Goal: Information Seeking & Learning: Learn about a topic

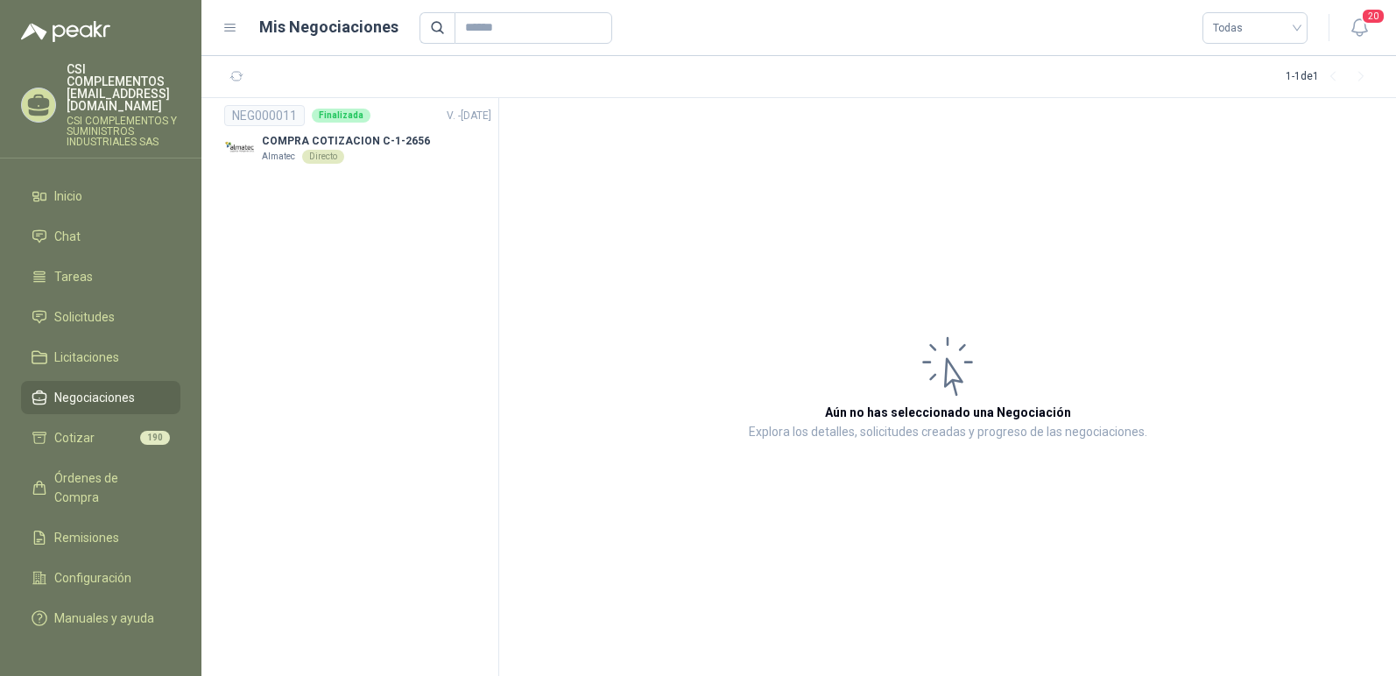
click at [195, 247] on ul "Inicio Chat Tareas Solicitudes Licitaciones Negociaciones Cotizar 190 Órdenes d…" at bounding box center [100, 406] width 201 height 454
click at [240, 78] on icon "button" at bounding box center [236, 76] width 15 height 15
click at [107, 307] on span "Solicitudes" at bounding box center [84, 316] width 60 height 19
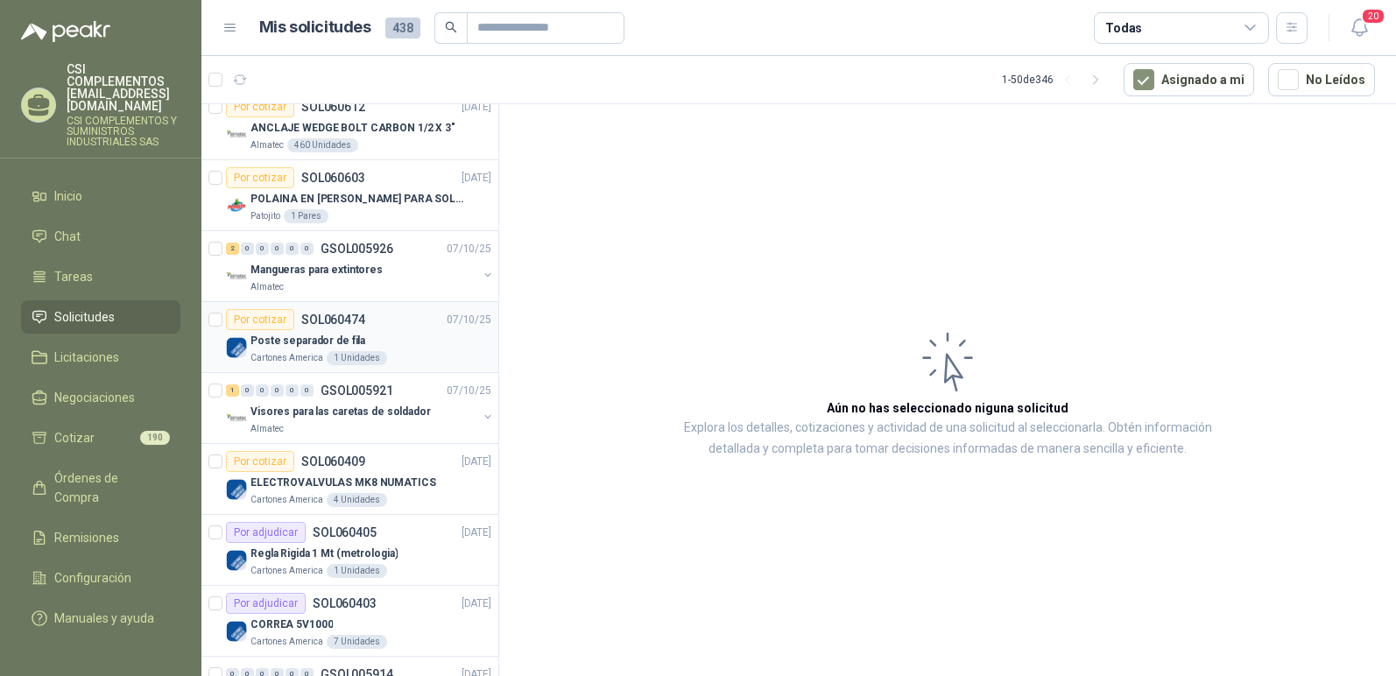
scroll to position [263, 0]
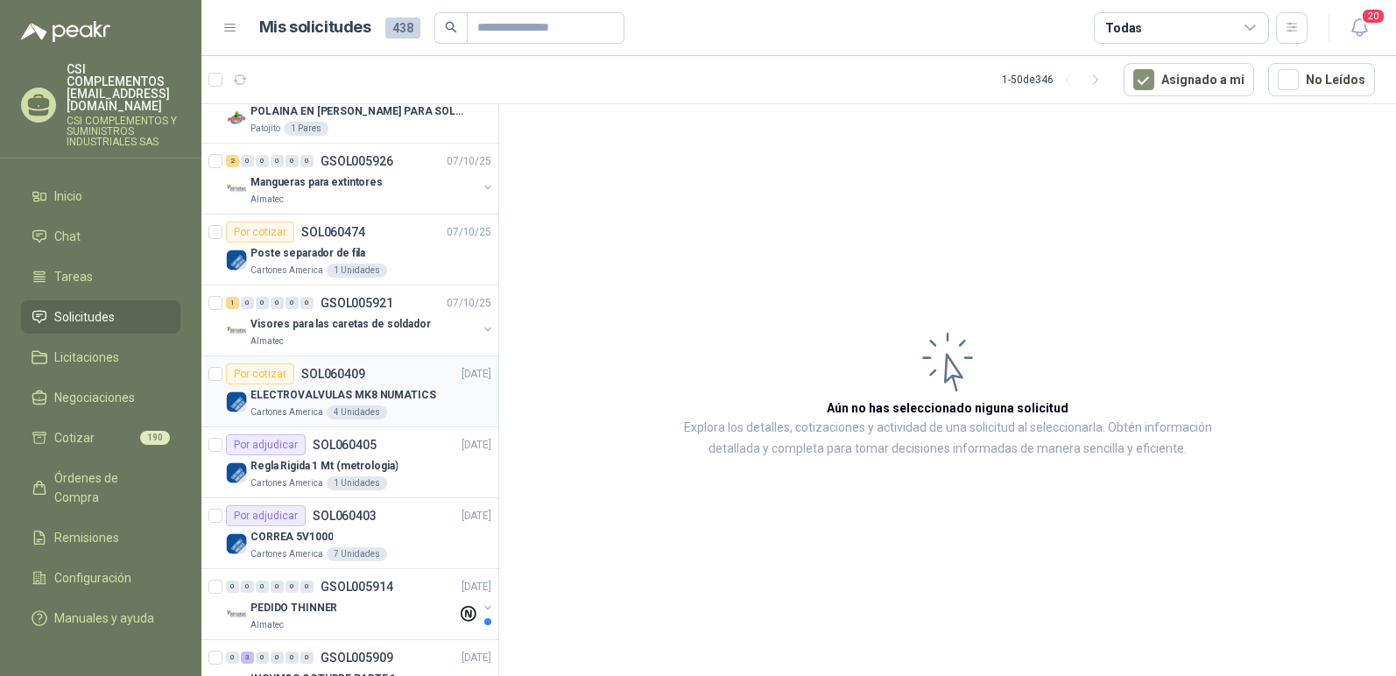
click at [388, 387] on p "ELECTROVALVULAS MK8 NUMATICS" at bounding box center [343, 395] width 186 height 17
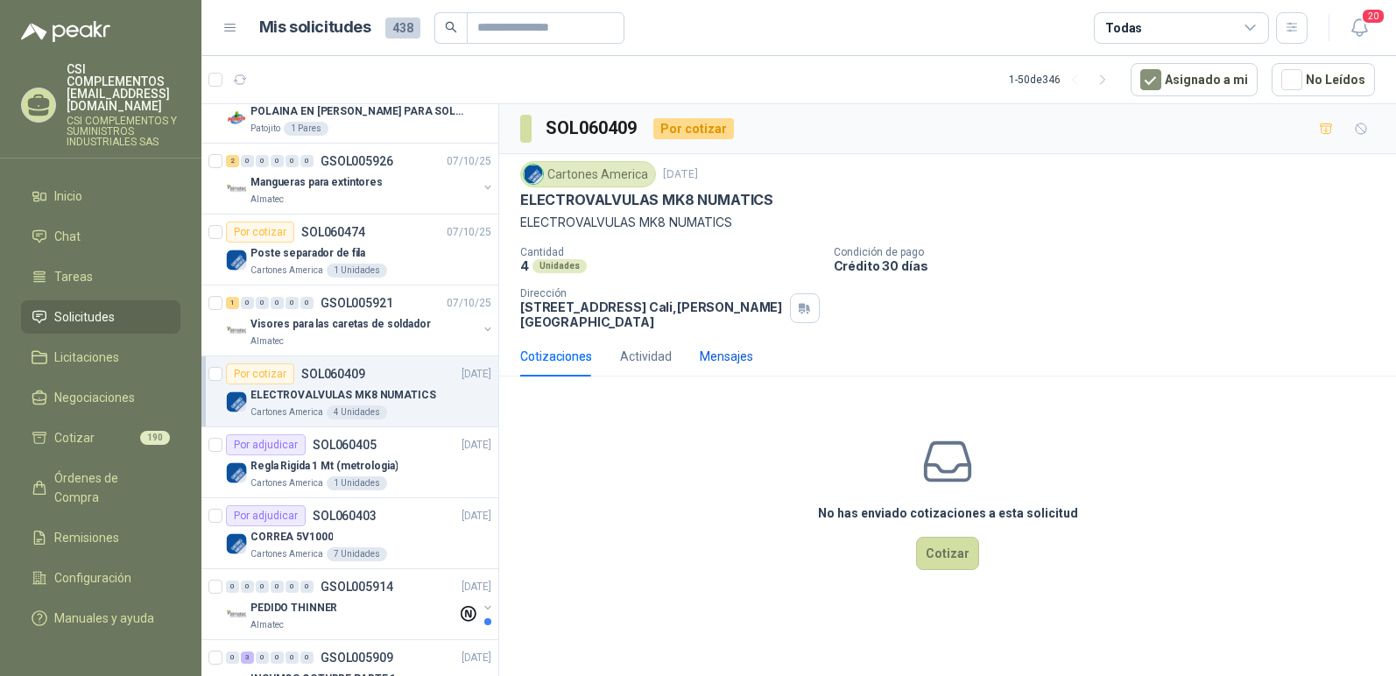
click at [724, 356] on div "Mensajes" at bounding box center [726, 356] width 53 height 19
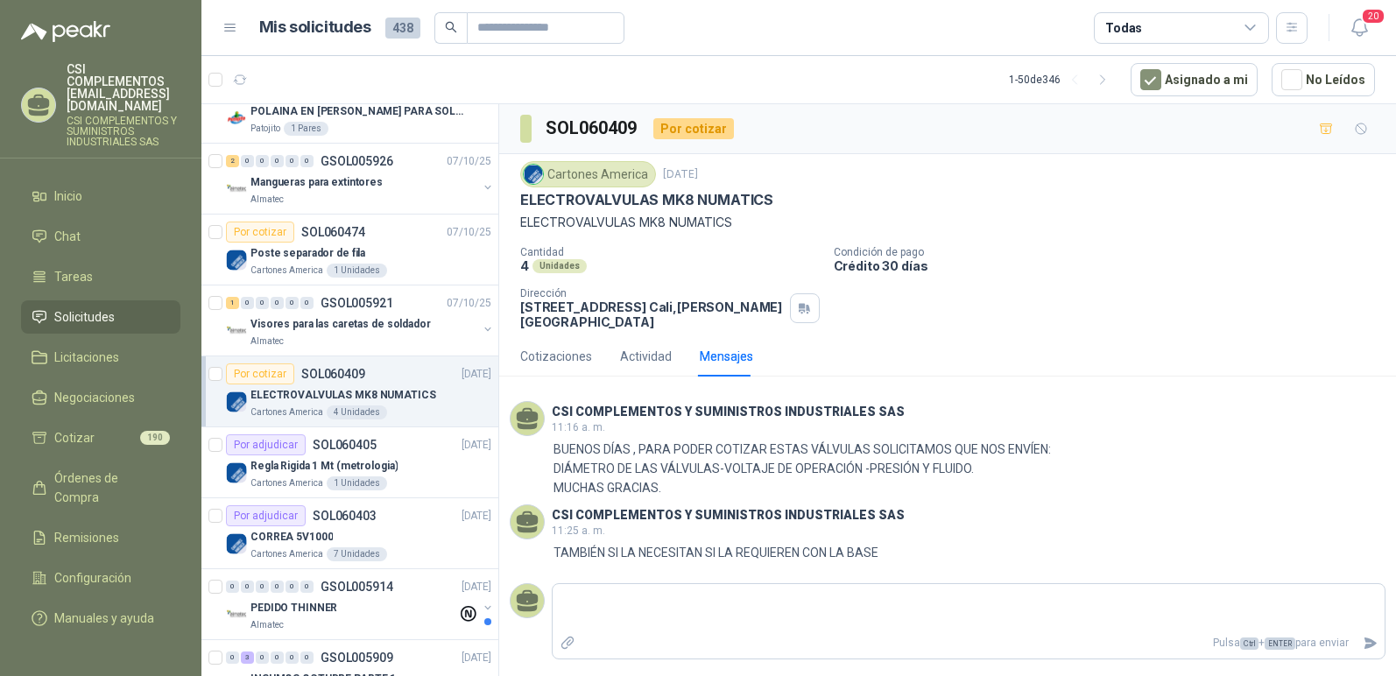
click at [872, 305] on div "Cantidad 4 Unidades Condición de pago Crédito 30 días Dirección [STREET_ADDRESS…" at bounding box center [947, 287] width 855 height 83
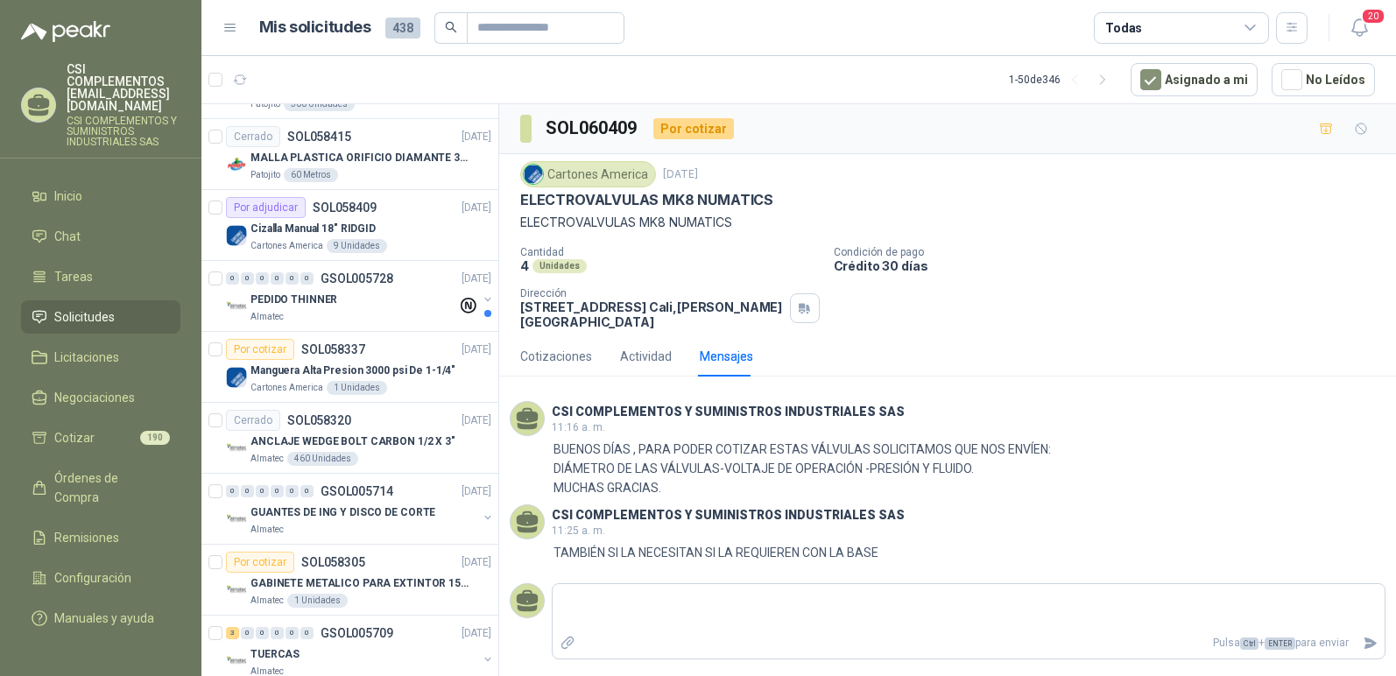
scroll to position [1226, 0]
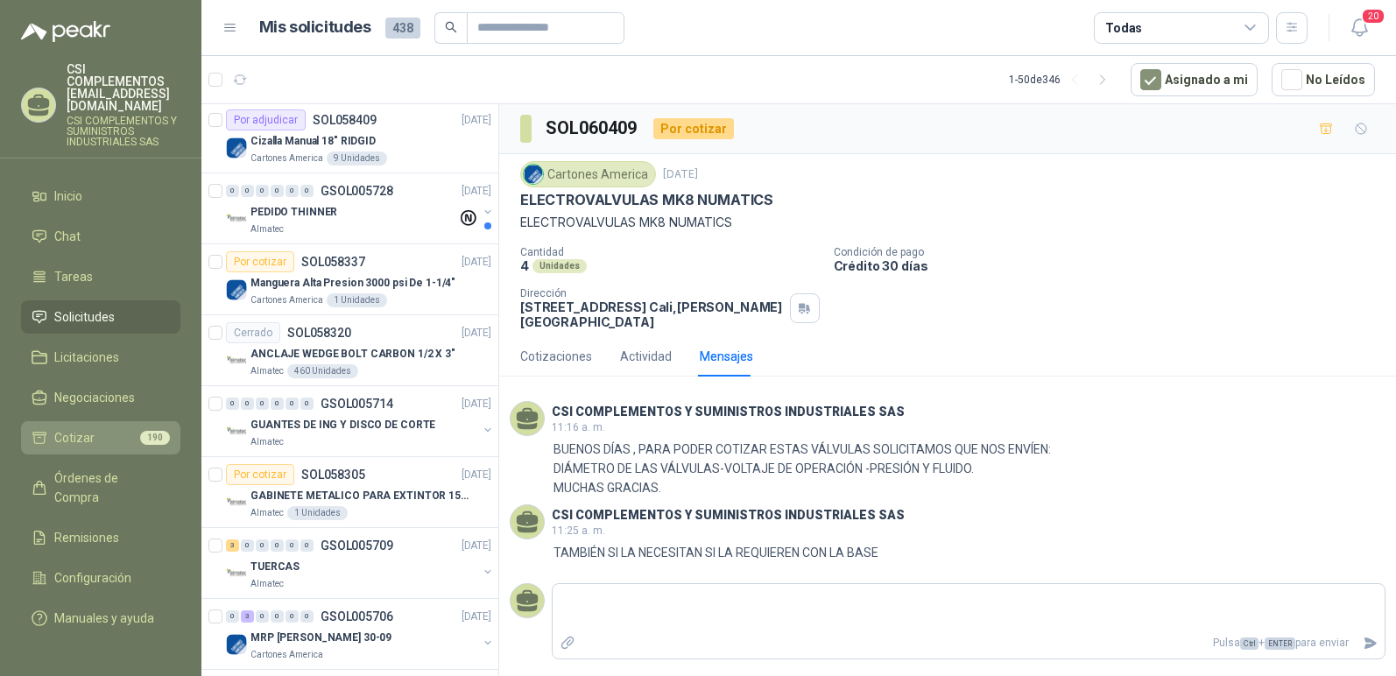
click at [59, 428] on span "Cotizar" at bounding box center [74, 437] width 40 height 19
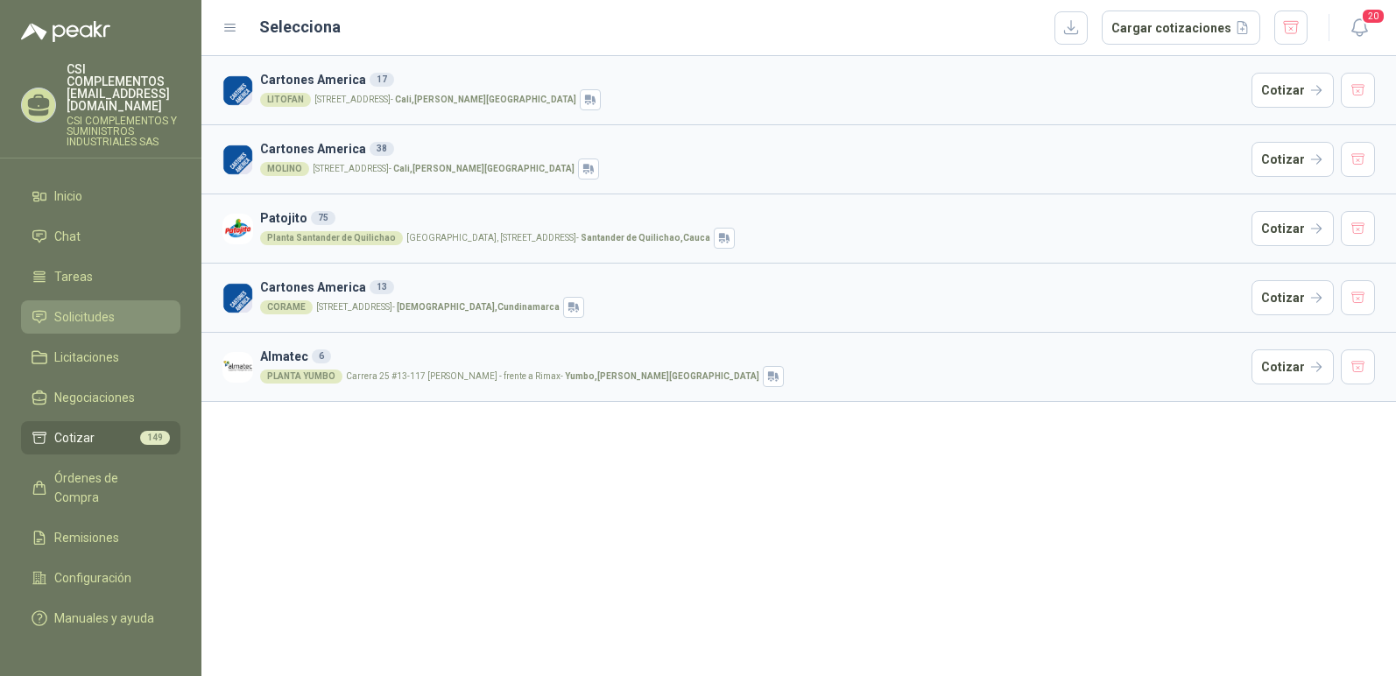
click at [74, 307] on span "Solicitudes" at bounding box center [84, 316] width 60 height 19
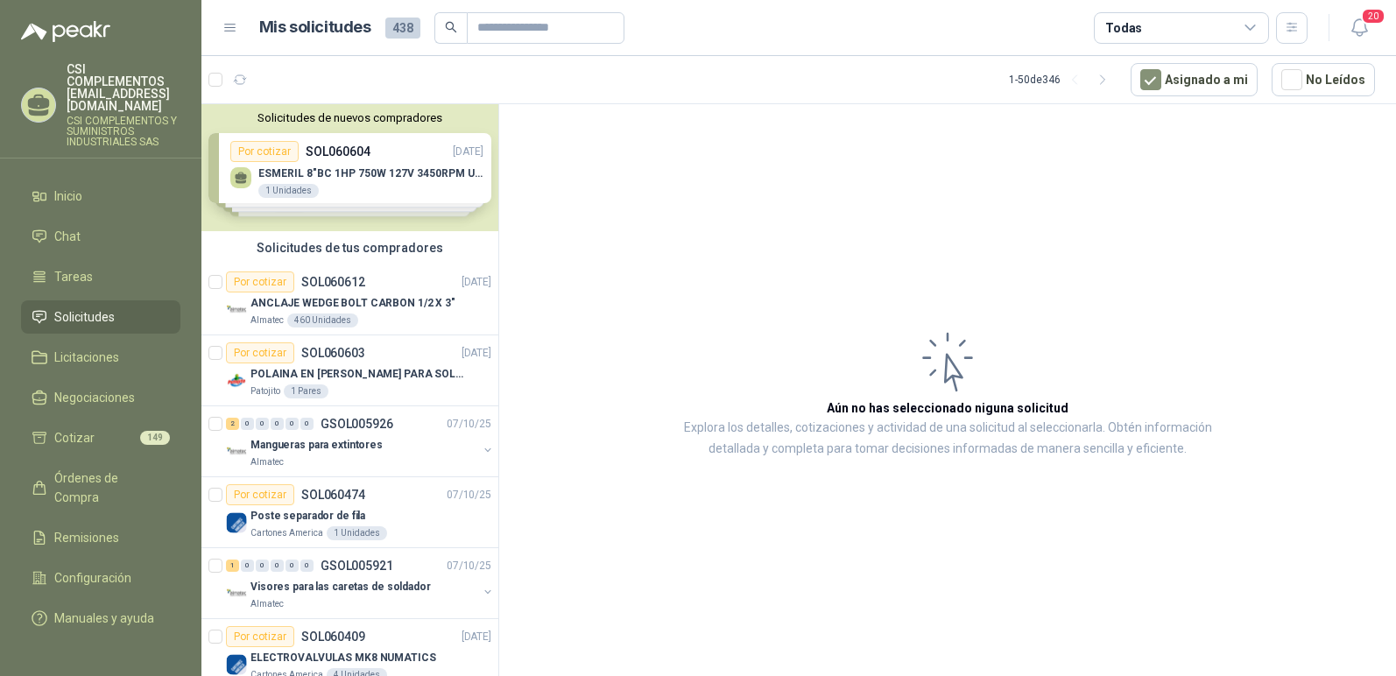
click at [345, 179] on div "Solicitudes de nuevos compradores Por cotizar SOL060604 [DATE] ESMERIL 8"BC 1HP…" at bounding box center [349, 167] width 297 height 127
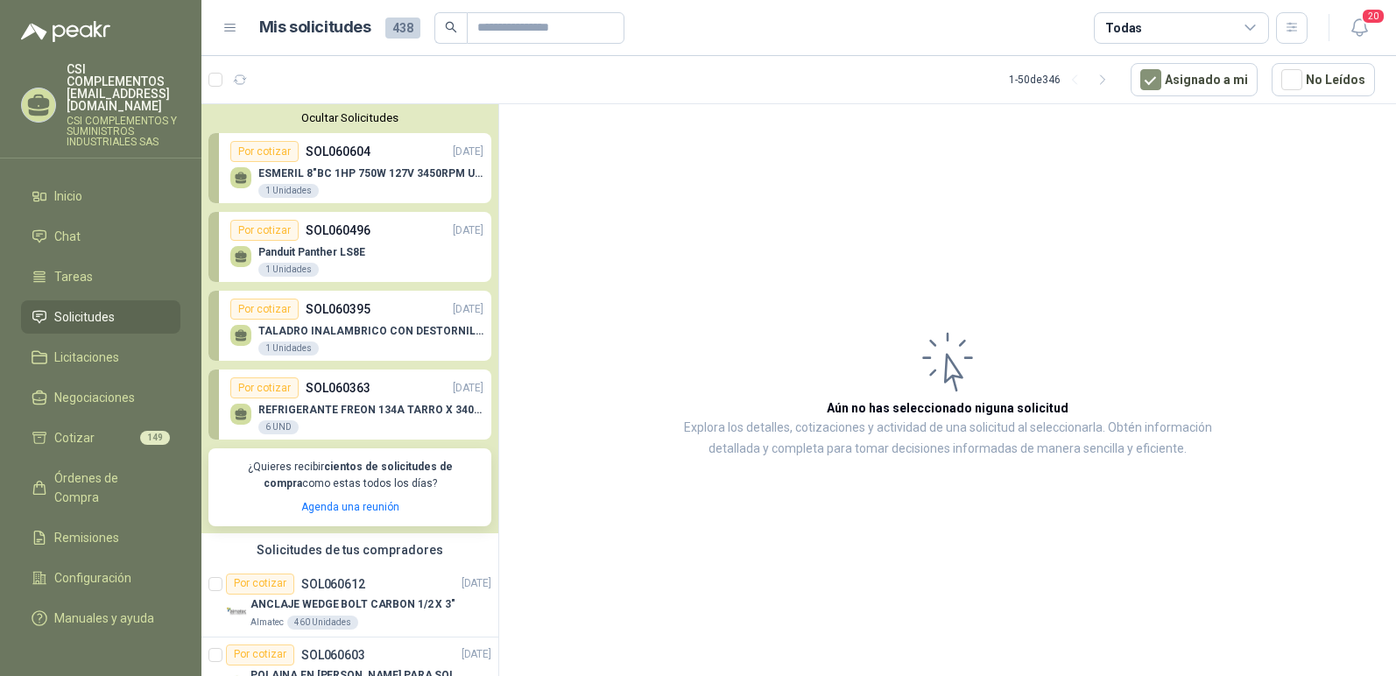
click at [345, 179] on p "ESMERIL 8"BC 1HP 750W 127V 3450RPM URREA" at bounding box center [370, 173] width 225 height 12
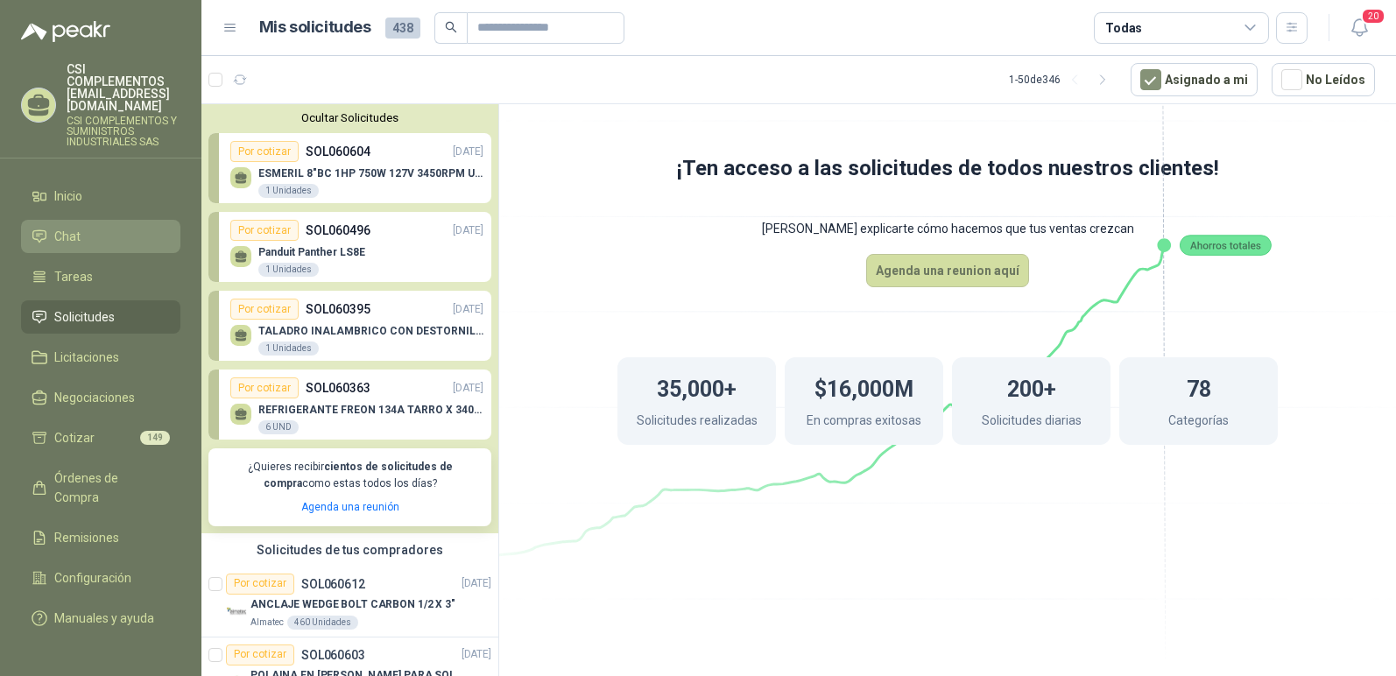
click at [99, 227] on li "Chat" at bounding box center [101, 236] width 138 height 19
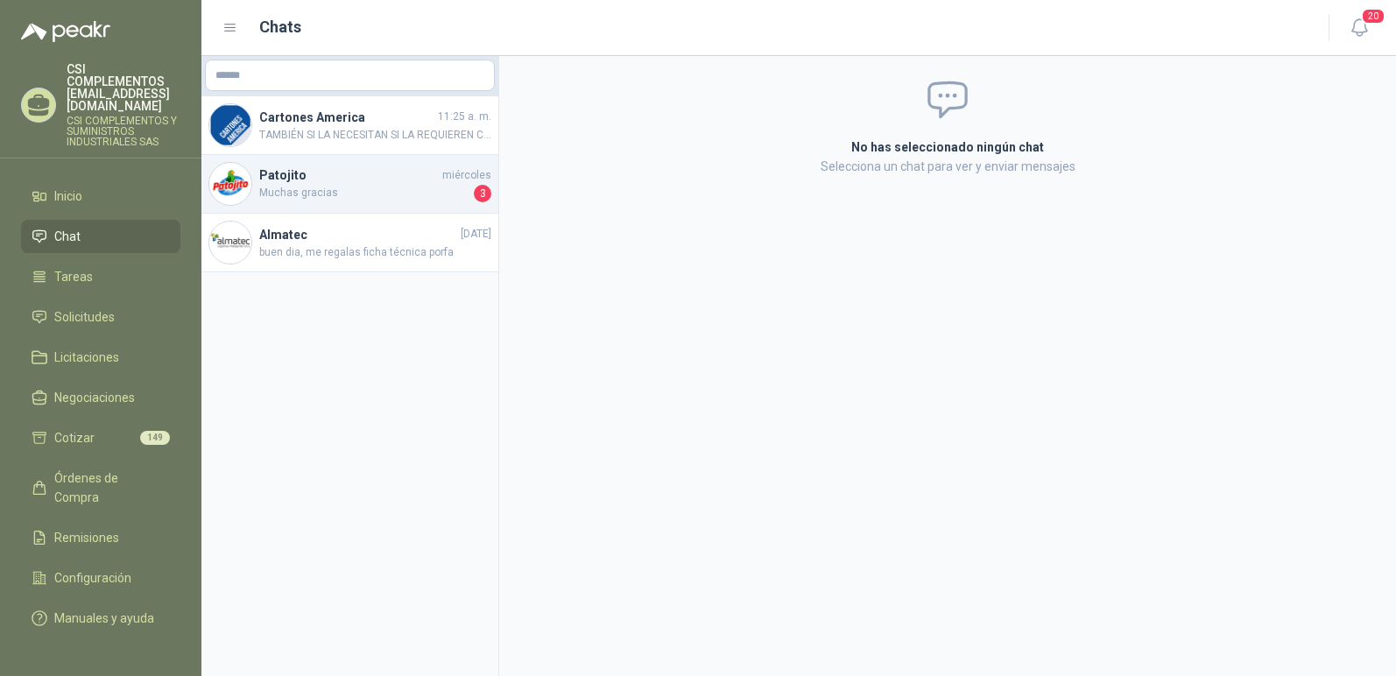
click at [257, 201] on div "Patojito [DATE] Muchas gracias 3" at bounding box center [349, 184] width 297 height 59
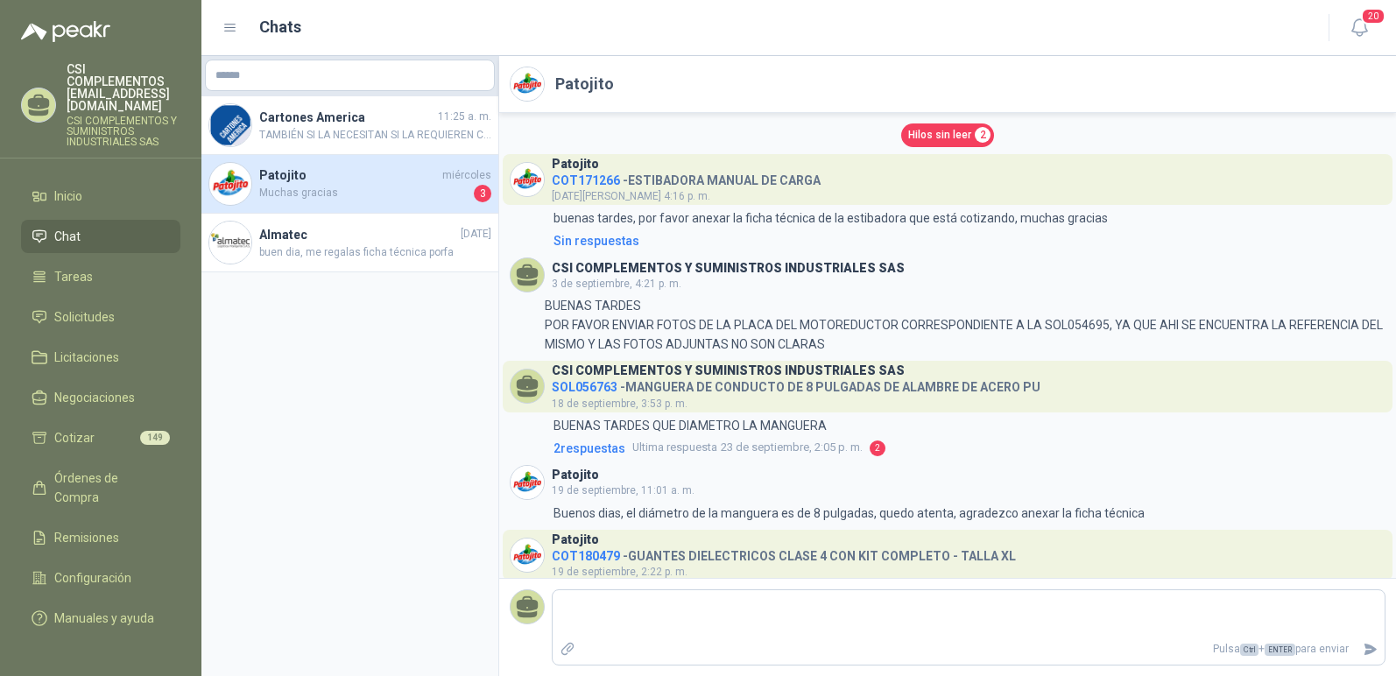
scroll to position [906, 0]
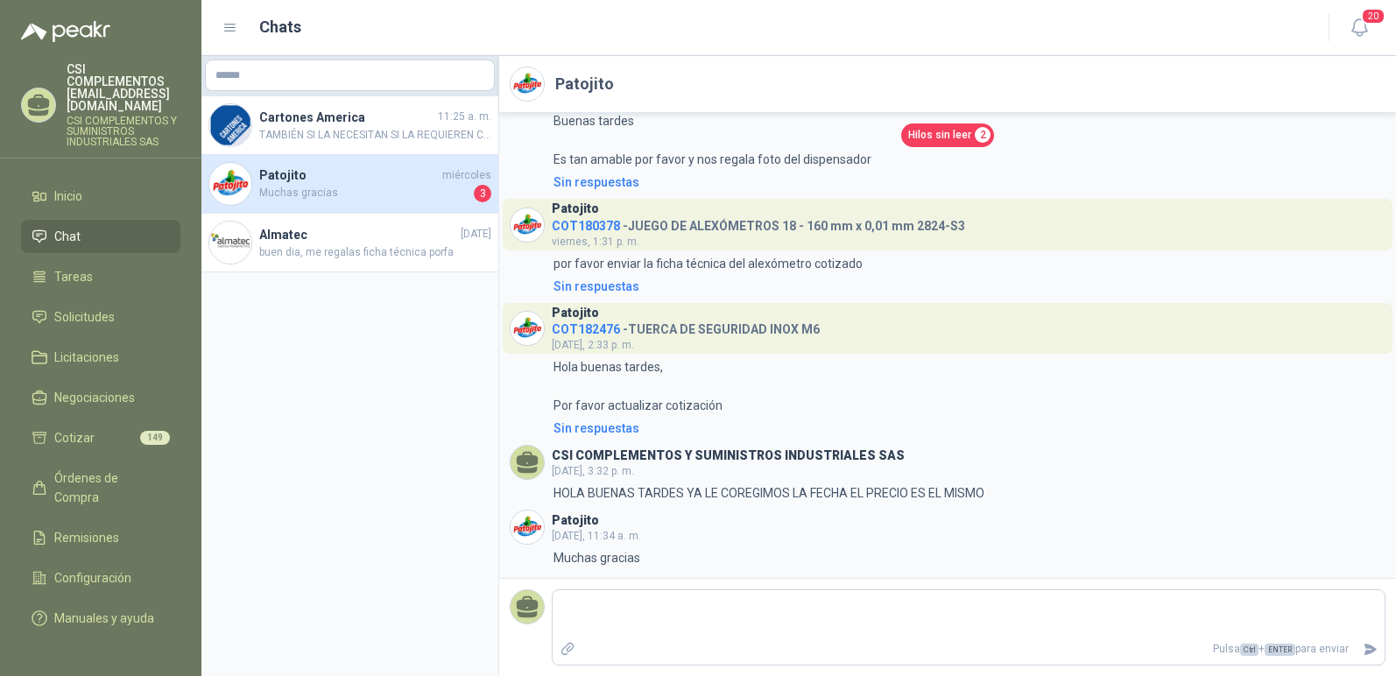
click at [419, 189] on span "Muchas gracias" at bounding box center [364, 194] width 211 height 18
click at [105, 348] on span "Licitaciones" at bounding box center [86, 357] width 65 height 19
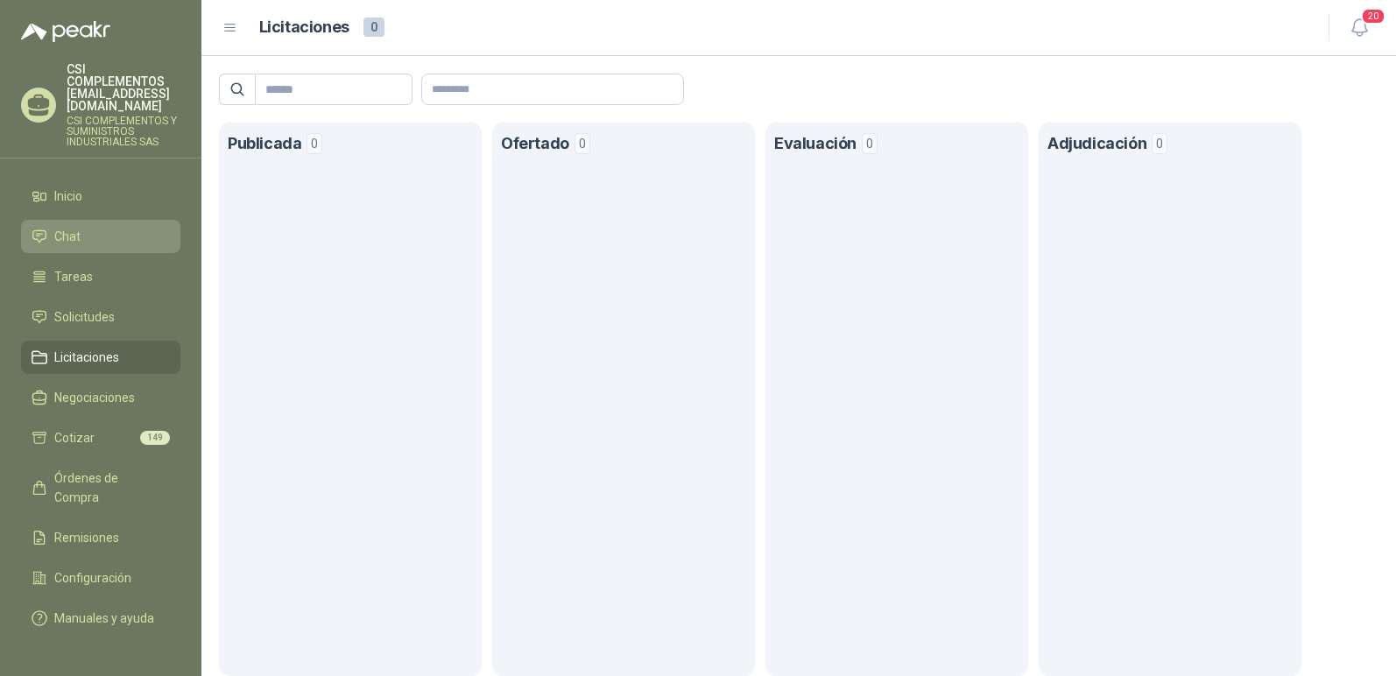
click at [119, 220] on link "Chat" at bounding box center [100, 236] width 159 height 33
